Goal: Task Accomplishment & Management: Manage account settings

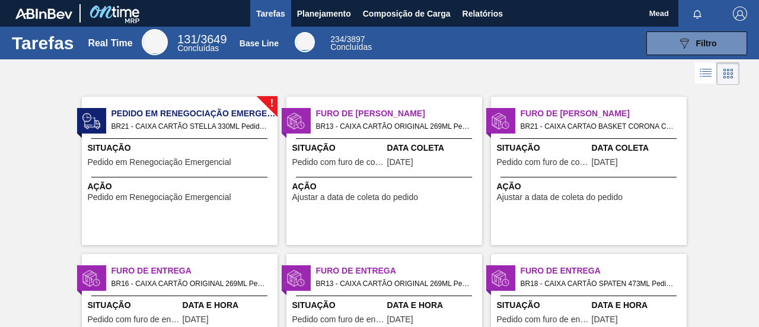
click at [200, 149] on span "Situação" at bounding box center [181, 148] width 187 height 12
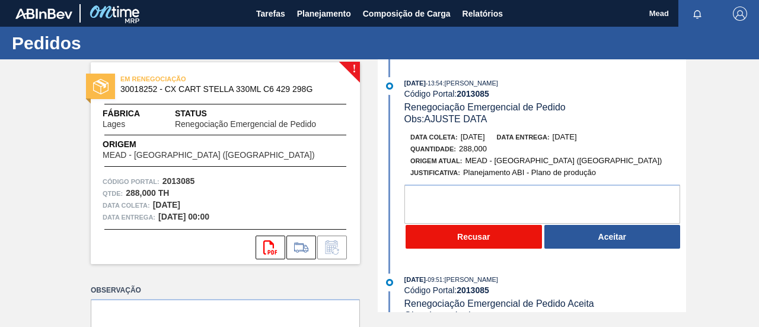
click at [484, 243] on button "Recusar" at bounding box center [474, 237] width 136 height 24
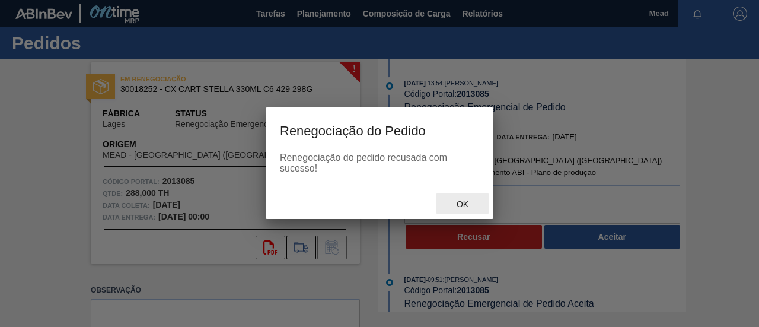
click at [460, 207] on span "Ok" at bounding box center [462, 203] width 31 height 9
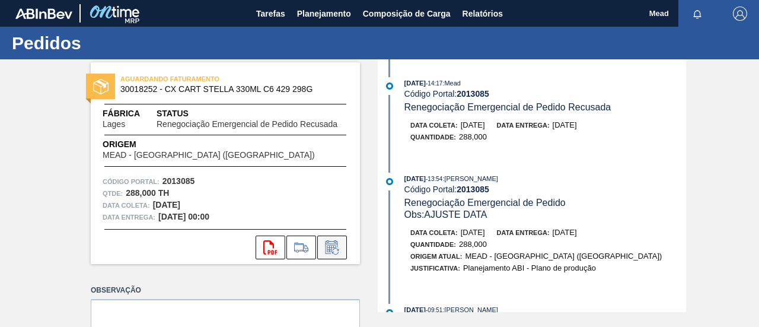
click at [331, 247] on icon at bounding box center [331, 248] width 9 height 7
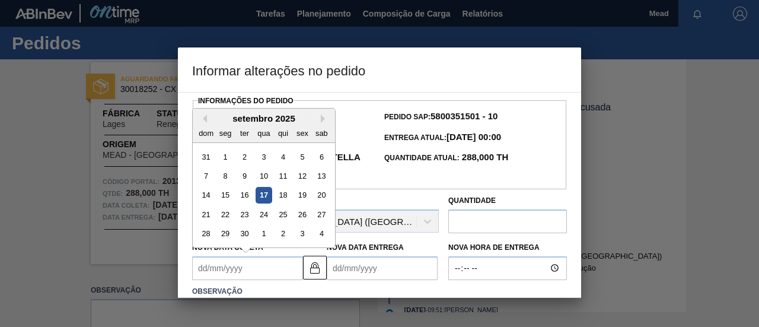
click at [276, 264] on Coleta2013085 "Nova Data Coleta" at bounding box center [247, 268] width 111 height 24
click at [304, 196] on div "19" at bounding box center [302, 195] width 16 height 16
type Coleta2013085 "[DATE]"
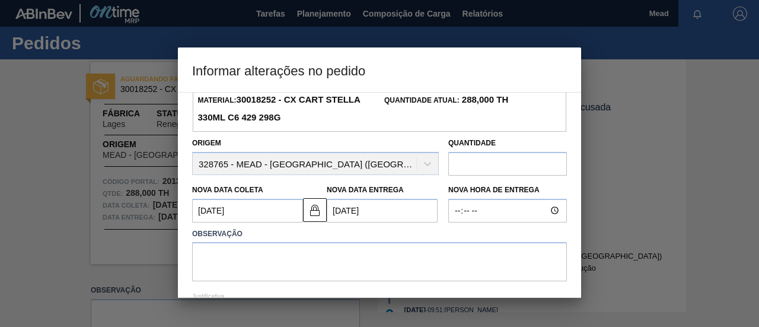
scroll to position [119, 0]
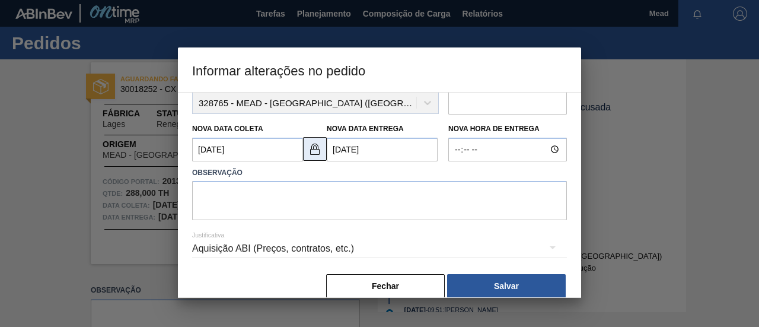
click at [317, 158] on button at bounding box center [315, 149] width 24 height 24
click at [350, 154] on Entrega2013085 "21/09/2025" at bounding box center [382, 150] width 111 height 24
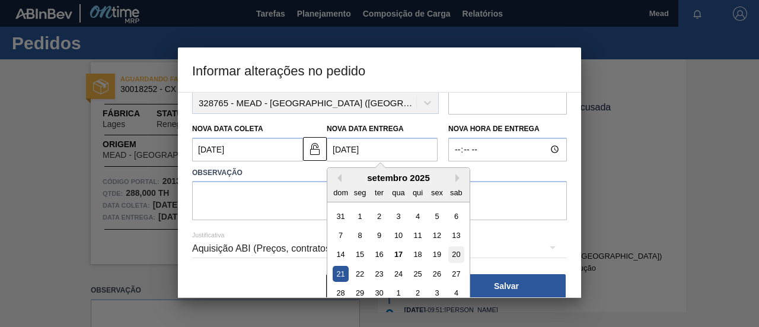
click at [451, 254] on div "20" at bounding box center [456, 254] width 16 height 16
type Entrega2013085 "20/09/2025"
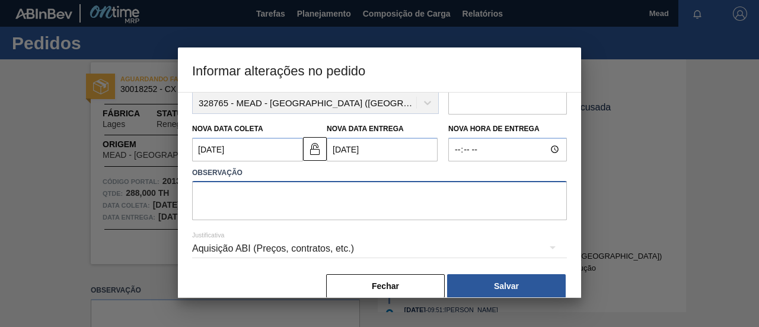
click at [260, 196] on textarea at bounding box center [379, 200] width 375 height 39
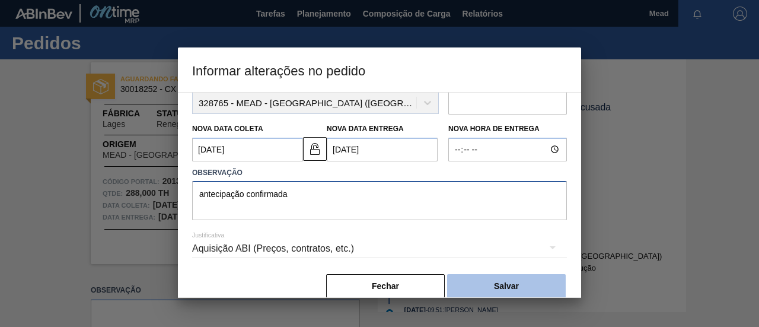
type textarea "antecipação confirmada"
click at [514, 291] on button "Salvar" at bounding box center [506, 286] width 119 height 24
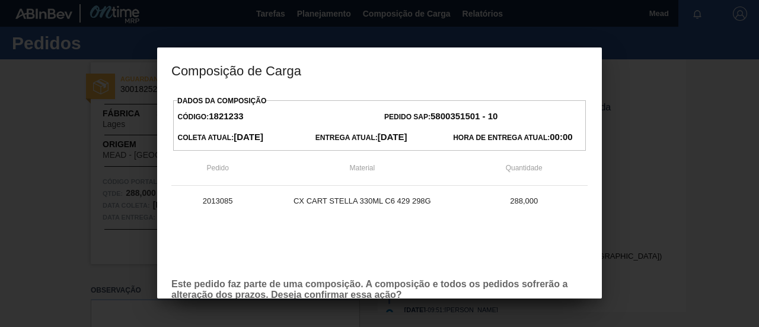
scroll to position [68, 0]
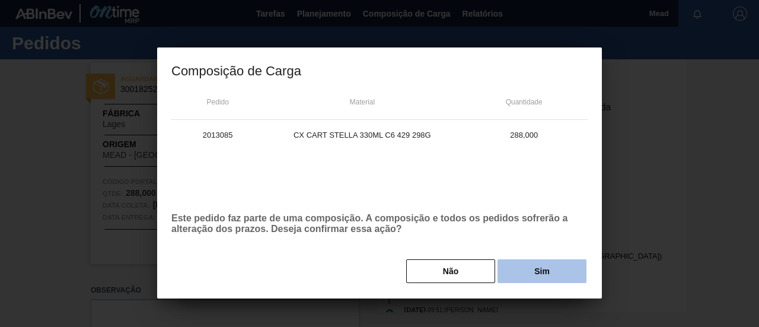
click at [530, 272] on button "Sim" at bounding box center [542, 271] width 89 height 24
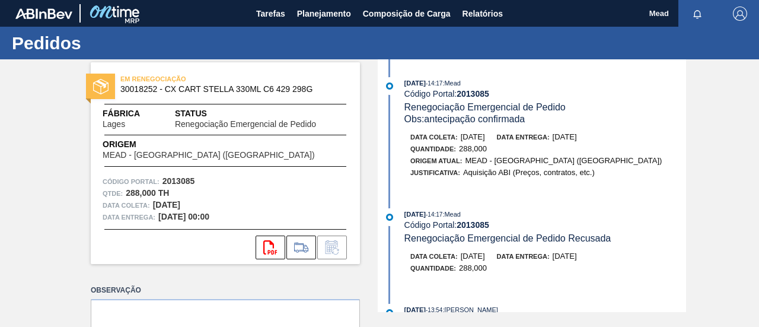
click at [475, 200] on div "17/09/2025 - 14:17 : Mead Código Portal: 2013085 Renegociação Emergencial de Pe…" at bounding box center [533, 185] width 305 height 253
drag, startPoint x: 536, startPoint y: 154, endPoint x: 540, endPoint y: 144, distance: 10.9
click at [536, 154] on div "Quantidade : 288,000" at bounding box center [551, 149] width 282 height 12
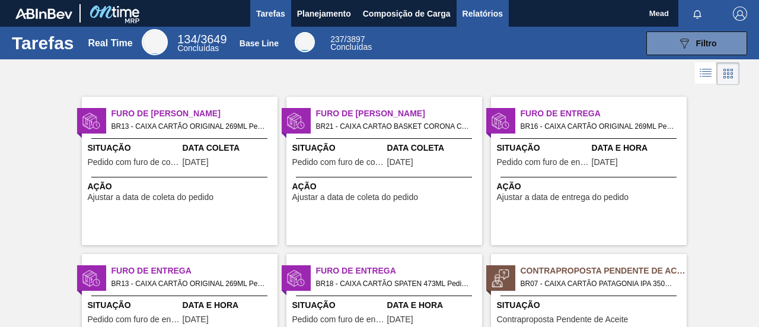
click at [477, 14] on span "Relatórios" at bounding box center [483, 14] width 40 height 14
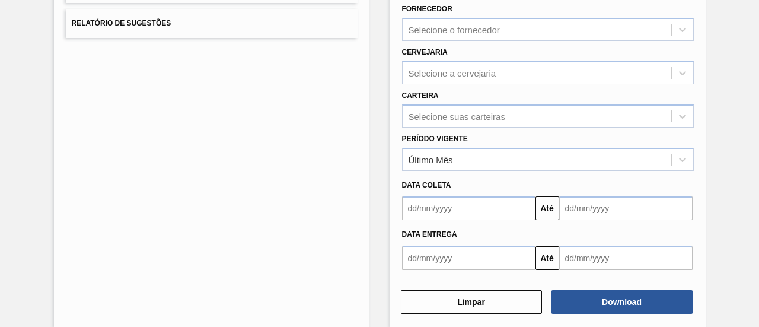
scroll to position [221, 0]
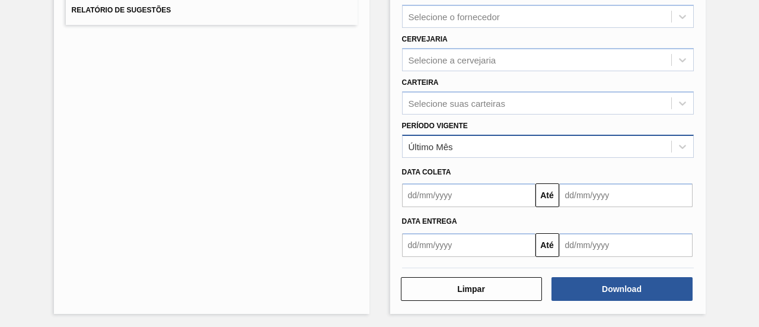
click at [451, 149] on div "Último Mês" at bounding box center [431, 146] width 44 height 10
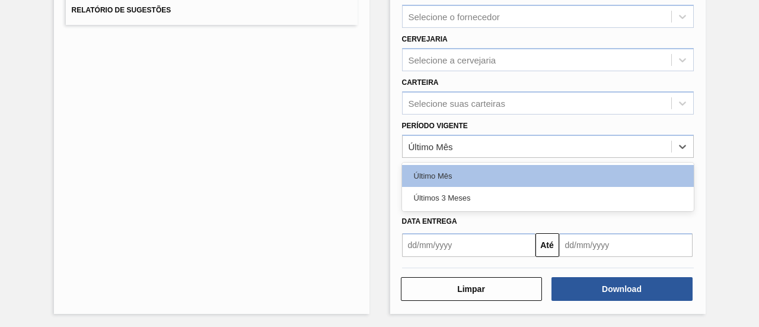
click at [446, 202] on div "Últimos 3 Meses" at bounding box center [548, 198] width 292 height 22
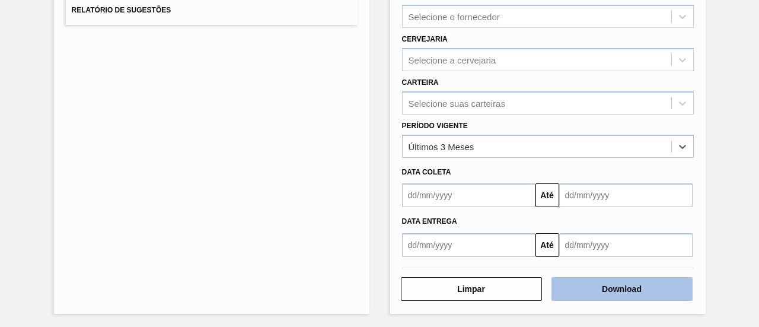
click at [625, 289] on button "Download" at bounding box center [621, 289] width 141 height 24
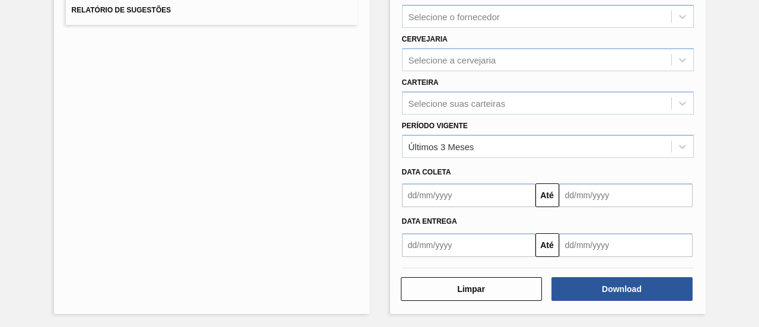
drag, startPoint x: 731, startPoint y: 4, endPoint x: 736, endPoint y: 10, distance: 8.0
click at [735, 6] on div "Lista de Relatórios Relatório de Pedidos Relatório de Volumes Relatório de Pedi…" at bounding box center [379, 84] width 759 height 490
